Goal: Find specific page/section: Find specific page/section

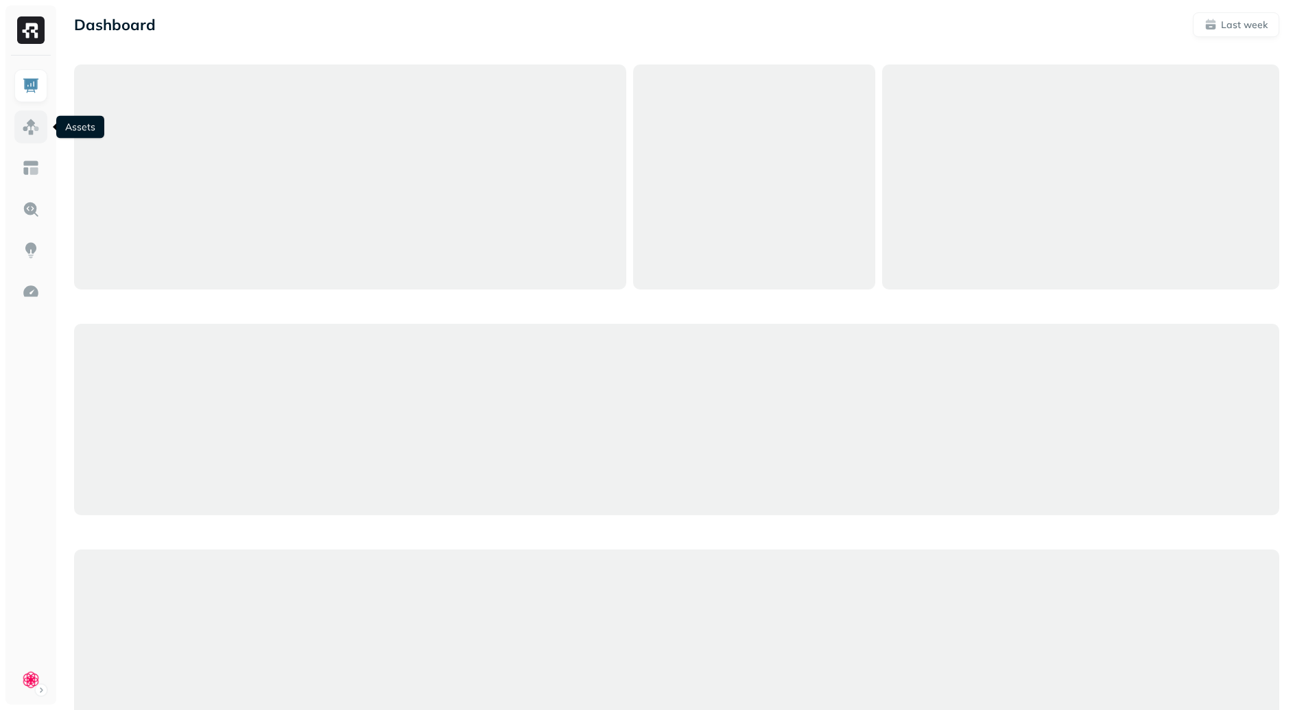
click at [14, 127] on link at bounding box center [30, 126] width 33 height 33
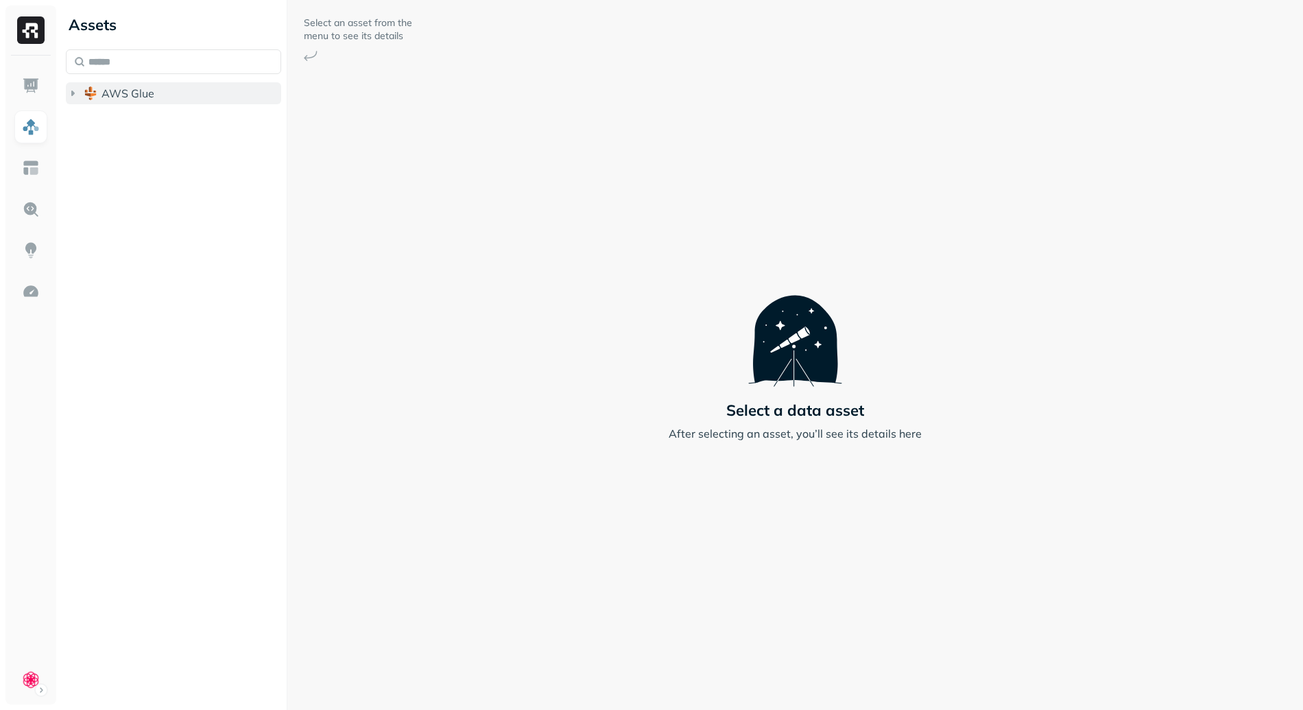
click at [159, 92] on button "AWS Glue" at bounding box center [173, 93] width 215 height 22
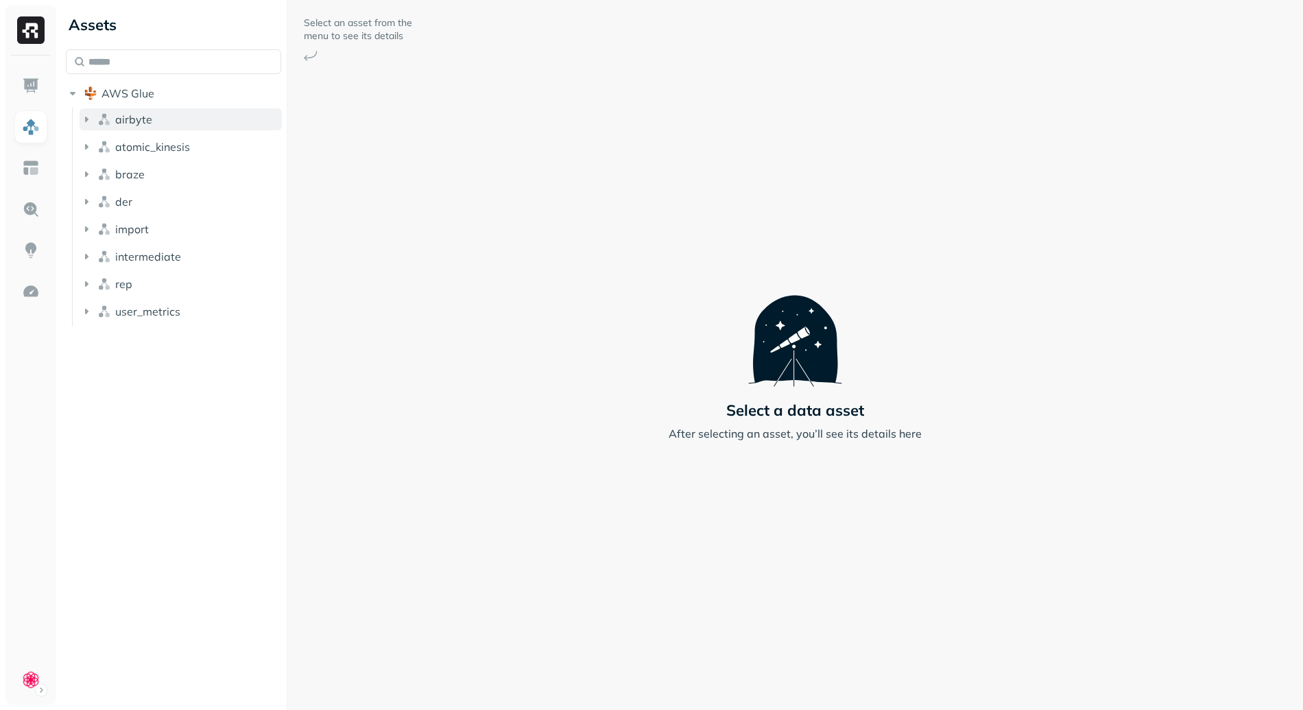
click at [139, 125] on span "airbyte" at bounding box center [133, 119] width 37 height 14
click at [172, 152] on button "Tables ( 15 )" at bounding box center [187, 145] width 189 height 22
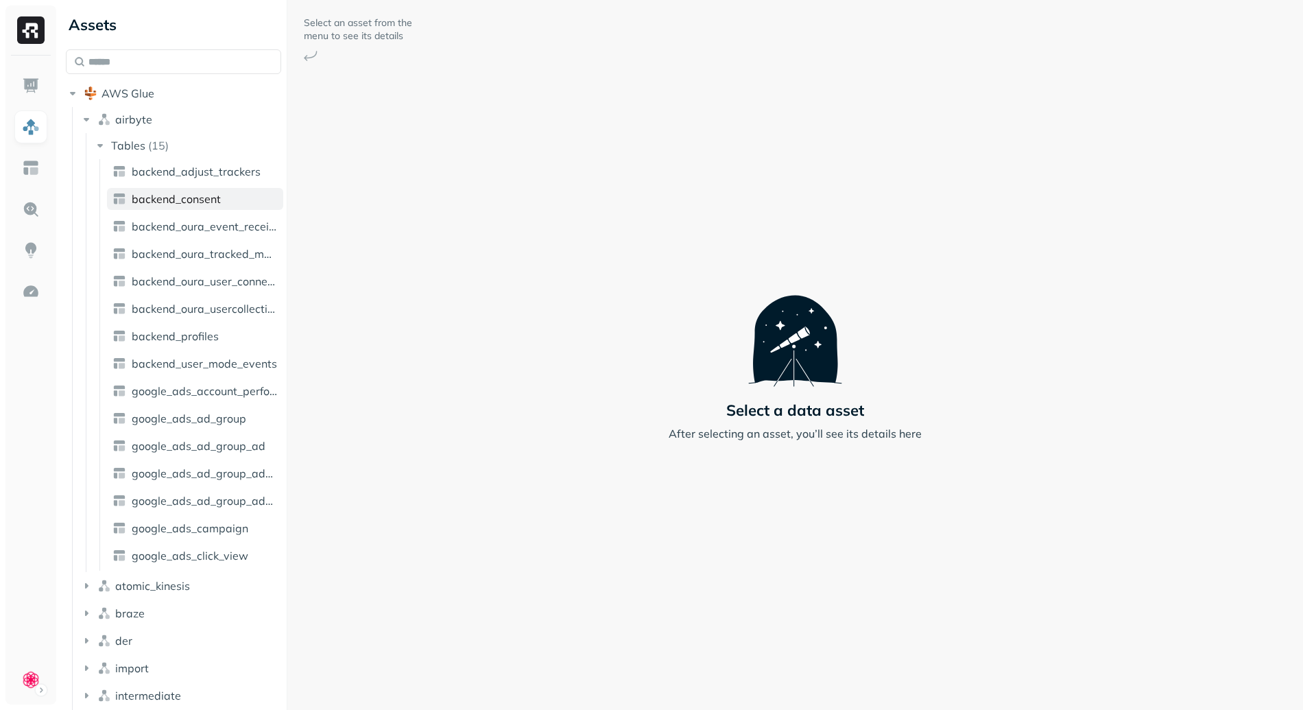
click at [178, 199] on span "backend_consent" at bounding box center [176, 199] width 89 height 14
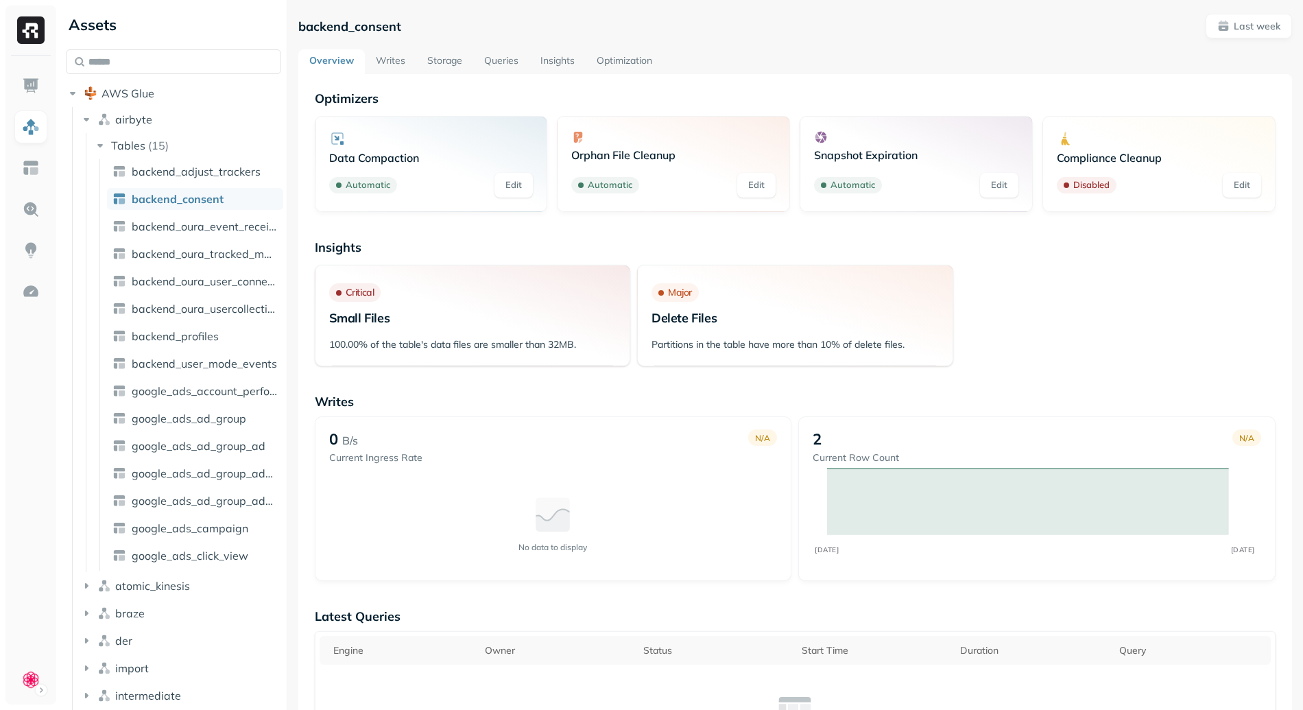
click at [27, 679] on html "Assets AWS Glue airbyte Tables ( 15 ) backend_adjust_trackers backend_consent b…" at bounding box center [651, 355] width 1303 height 710
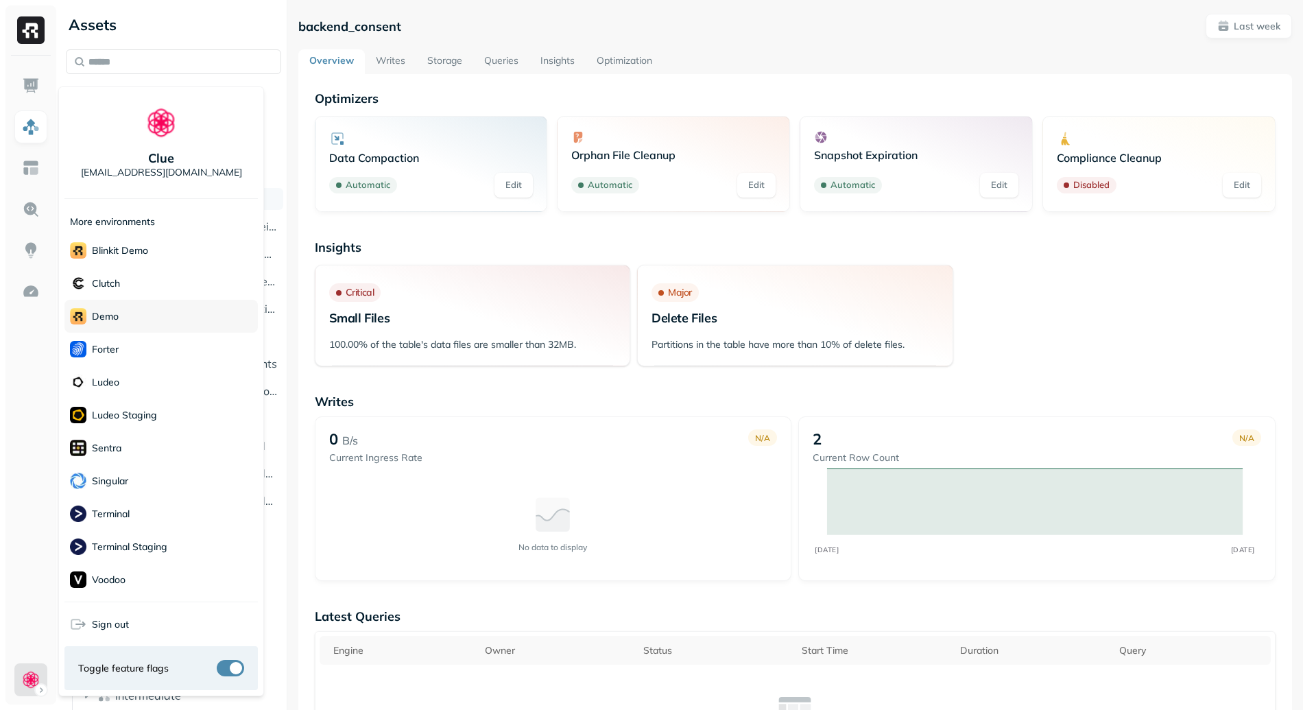
click at [134, 317] on div "demo" at bounding box center [160, 316] width 193 height 33
